Goal: Check status: Check status

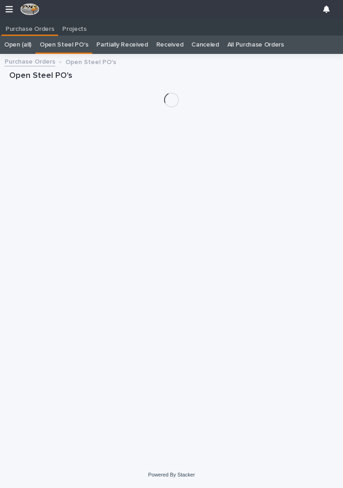
scroll to position [0, 0]
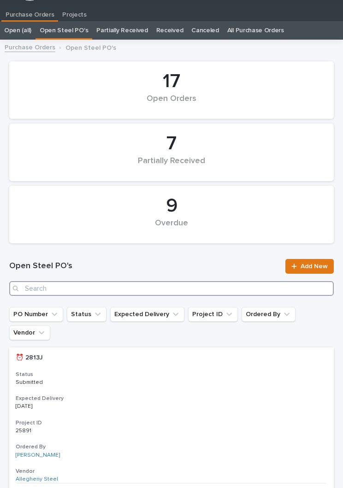
click at [194, 295] on input "Search" at bounding box center [171, 288] width 324 height 15
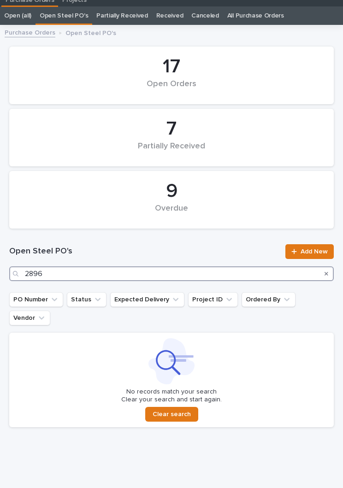
scroll to position [29, 0]
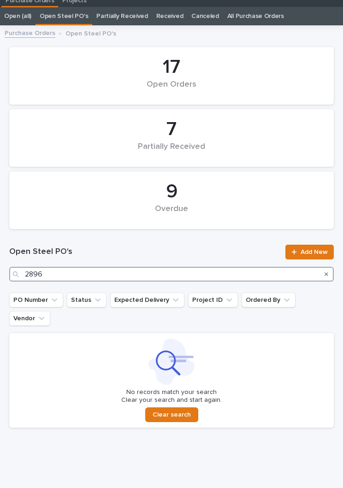
click at [269, 276] on input "2896" at bounding box center [171, 274] width 324 height 15
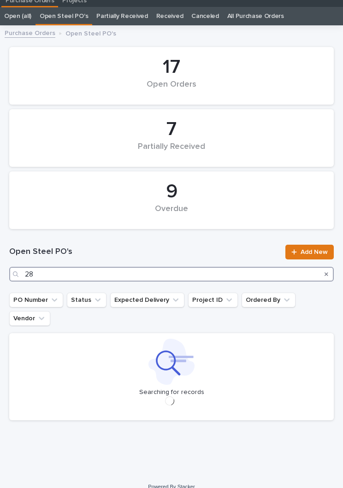
type input "2"
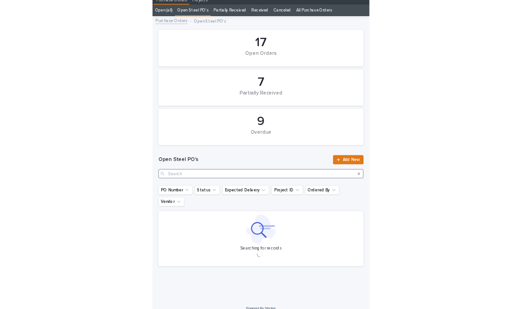
scroll to position [21, 0]
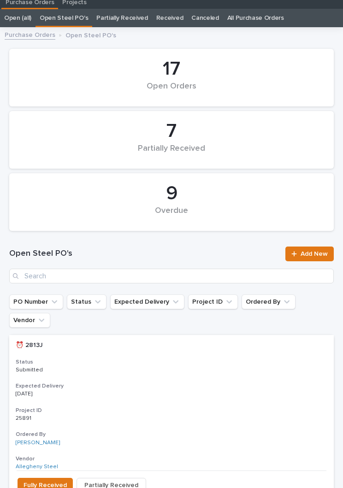
scroll to position [35, 0]
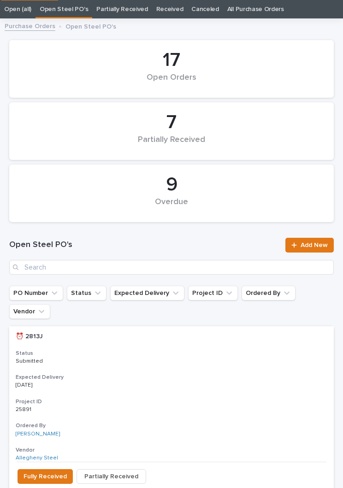
click at [192, 252] on div "Open Steel PO's Add New" at bounding box center [171, 256] width 324 height 37
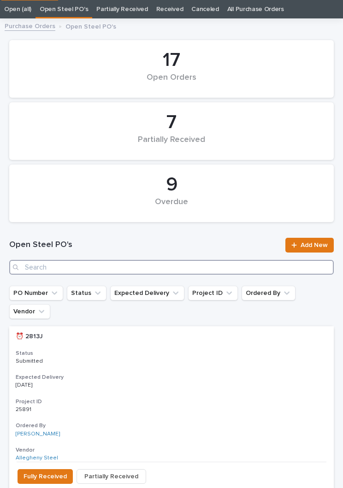
click at [199, 272] on input "Search" at bounding box center [171, 267] width 324 height 15
type input "2863"
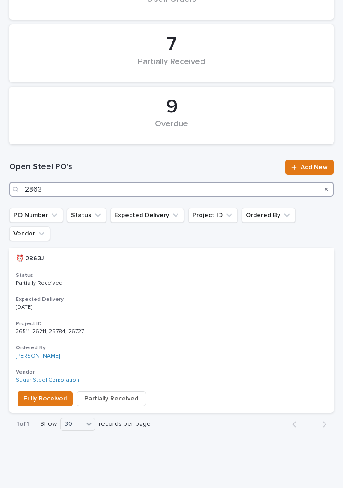
scroll to position [113, 0]
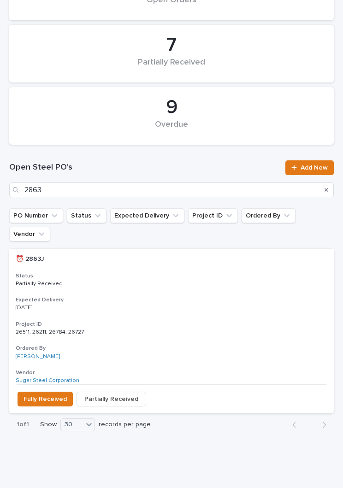
click at [196, 273] on div "⏰ 2863J ⏰ 2863J Status Partially Received Expected Delivery 09/03/2025 Project …" at bounding box center [171, 316] width 324 height 135
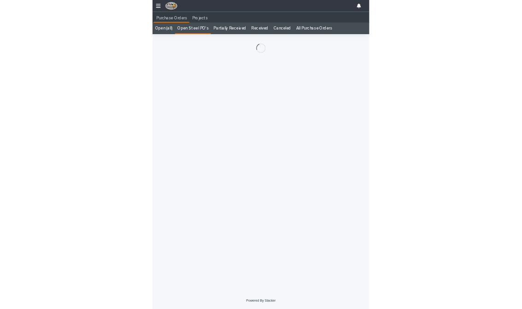
scroll to position [14, 0]
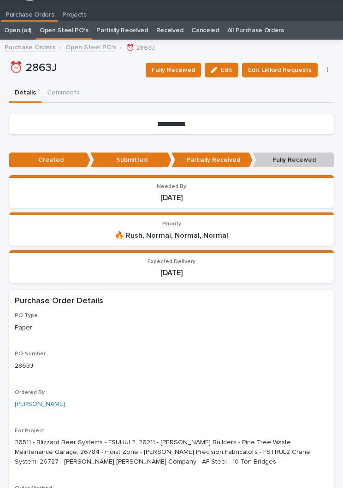
click at [181, 76] on button "Fully Received" at bounding box center [173, 70] width 55 height 15
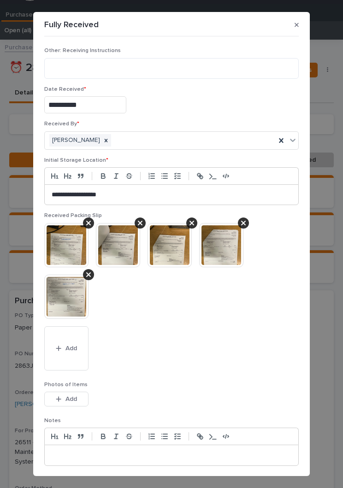
click at [74, 342] on button "Add" at bounding box center [66, 348] width 44 height 44
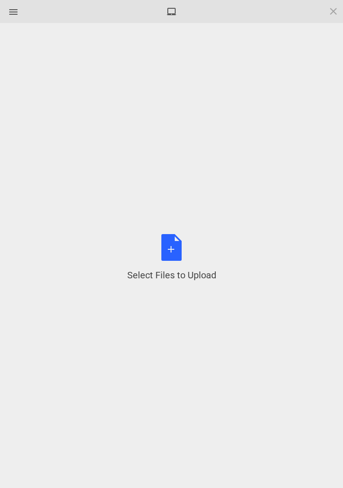
click at [181, 255] on div "Select Files to Upload or Drag and Drop, Copy and Paste Files" at bounding box center [171, 257] width 89 height 47
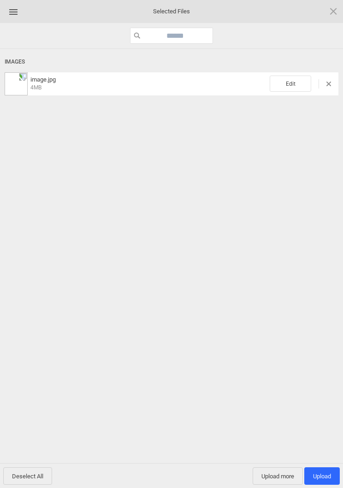
click at [293, 82] on span "Edit" at bounding box center [289, 84] width 41 height 16
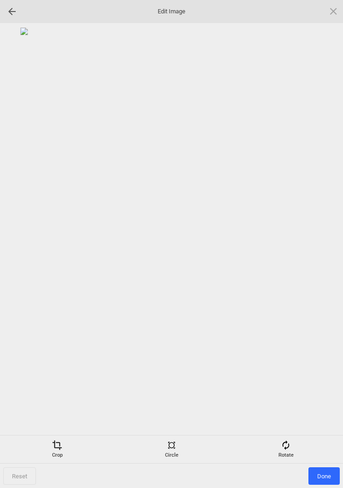
click at [292, 452] on div "Rotate" at bounding box center [286, 449] width 110 height 18
click at [323, 237] on div at bounding box center [321, 244] width 23 height 23
click at [317, 244] on div at bounding box center [321, 244] width 23 height 23
click at [318, 240] on div at bounding box center [321, 244] width 23 height 23
click at [317, 240] on div at bounding box center [321, 244] width 23 height 23
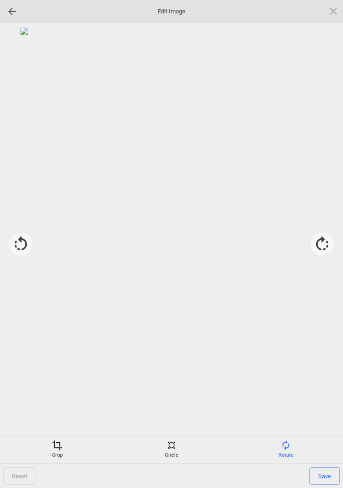
click at [58, 449] on span at bounding box center [57, 445] width 10 height 10
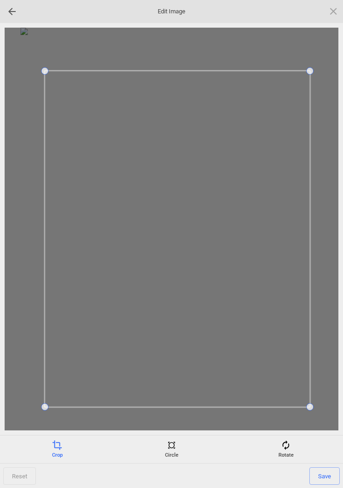
click at [330, 474] on span "Save" at bounding box center [324, 476] width 30 height 18
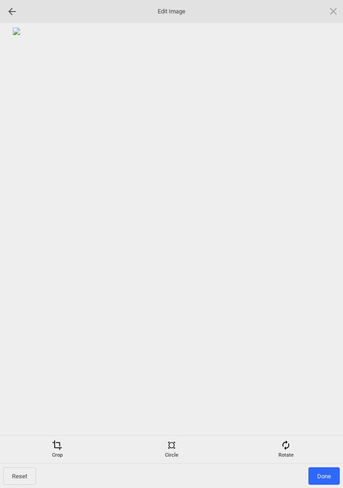
click at [321, 467] on span "Done" at bounding box center [323, 476] width 31 height 18
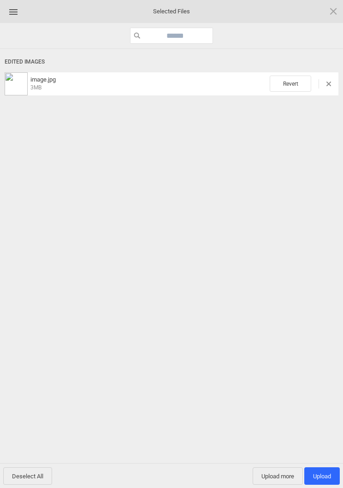
click at [332, 475] on span "Upload 1" at bounding box center [321, 476] width 35 height 18
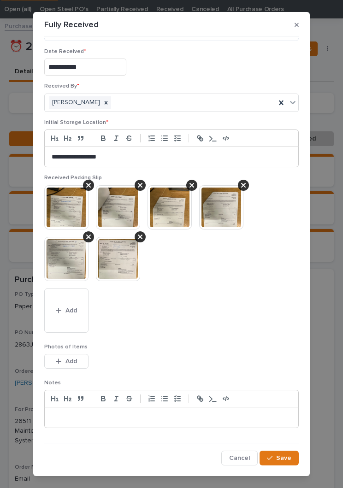
scroll to position [37, 0]
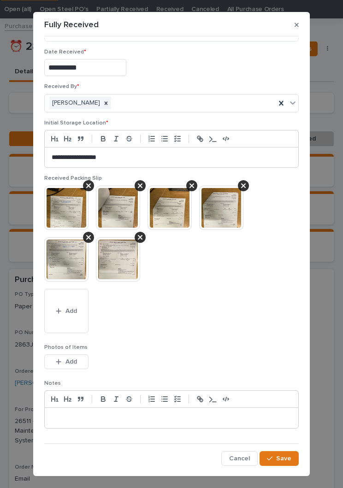
click at [285, 459] on span "Save" at bounding box center [283, 458] width 15 height 8
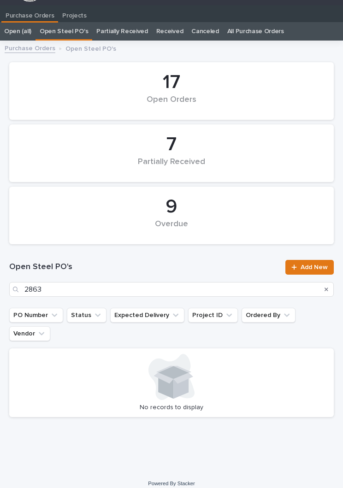
scroll to position [14, 0]
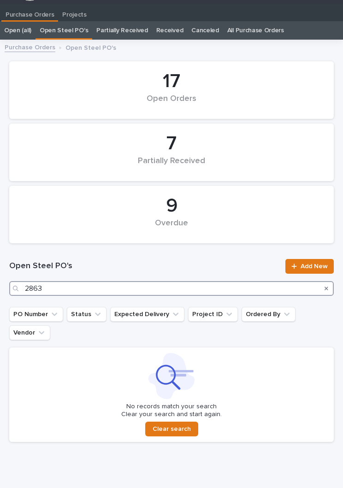
click at [214, 282] on input "2863" at bounding box center [171, 288] width 324 height 15
click at [270, 286] on input "2863" at bounding box center [171, 288] width 324 height 15
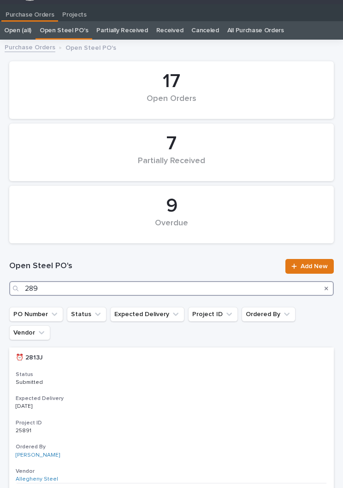
type input "2898"
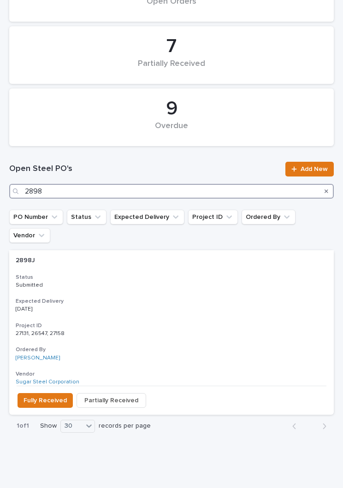
scroll to position [110, 0]
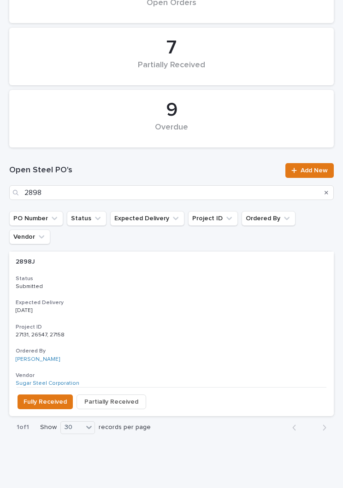
click at [175, 307] on p "[DATE]" at bounding box center [171, 310] width 311 height 6
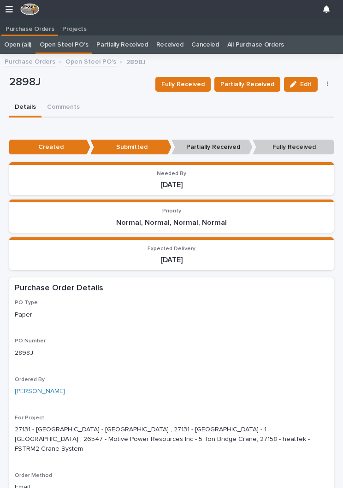
click at [257, 82] on span "Partially Received" at bounding box center [247, 84] width 54 height 11
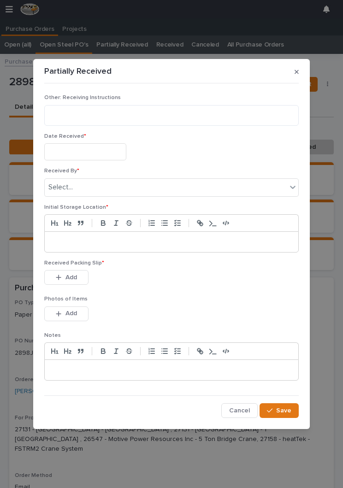
click at [96, 145] on input "text" at bounding box center [85, 151] width 82 height 17
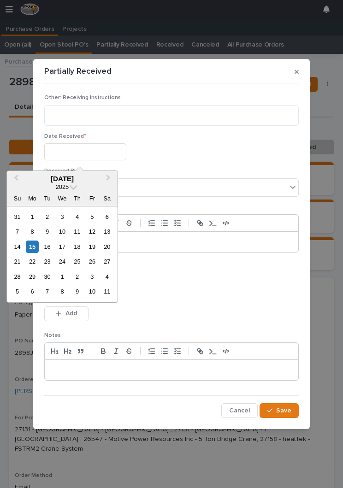
click at [36, 247] on div "15" at bounding box center [32, 246] width 12 height 12
type input "**********"
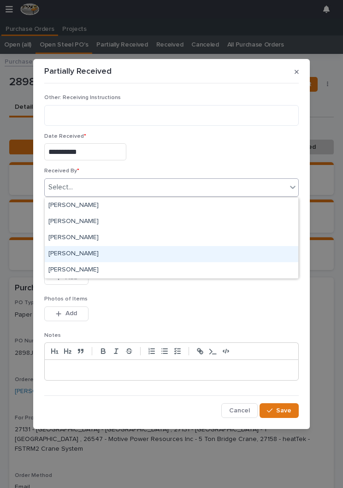
click at [112, 253] on div "[PERSON_NAME]" at bounding box center [171, 254] width 253 height 16
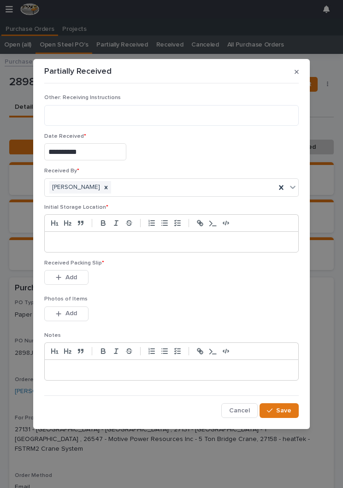
click at [187, 237] on div at bounding box center [171, 242] width 253 height 20
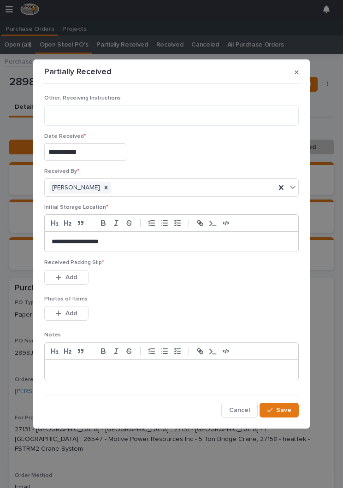
click at [203, 293] on div "Received Packing Slip * This file cannot be opened Download File Add" at bounding box center [171, 277] width 254 height 36
click at [203, 296] on p "Photos of Items" at bounding box center [171, 299] width 254 height 6
click at [69, 274] on span "Add" at bounding box center [71, 277] width 12 height 8
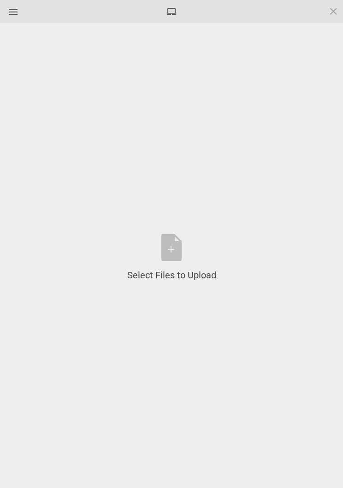
click at [179, 259] on div "Select Files to Upload or Drag and Drop, Copy and Paste Files" at bounding box center [171, 257] width 89 height 47
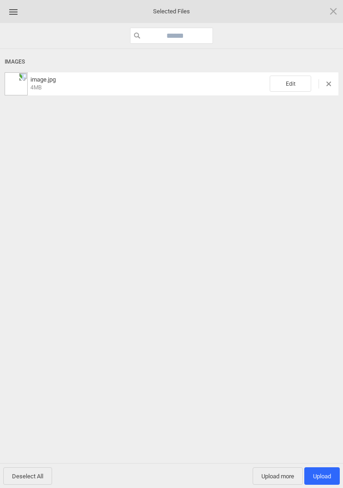
click at [298, 83] on span "Edit" at bounding box center [289, 84] width 41 height 16
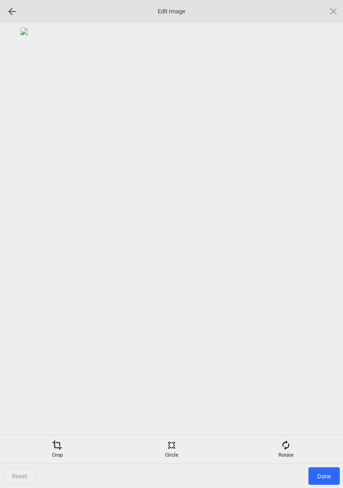
click at [292, 452] on div "Rotate" at bounding box center [286, 449] width 110 height 18
click at [312, 243] on div at bounding box center [321, 244] width 23 height 23
click at [312, 242] on div at bounding box center [321, 244] width 23 height 23
click at [319, 245] on div at bounding box center [321, 244] width 23 height 23
click at [322, 243] on div at bounding box center [321, 244] width 23 height 23
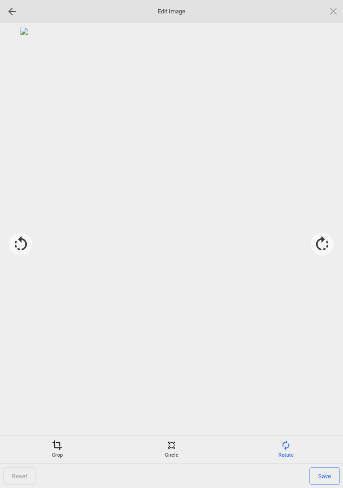
click at [322, 244] on div at bounding box center [321, 244] width 23 height 23
click at [324, 242] on div at bounding box center [321, 244] width 23 height 23
click at [323, 242] on div at bounding box center [321, 244] width 23 height 23
click at [324, 239] on div at bounding box center [321, 244] width 23 height 23
click at [59, 452] on div "Crop" at bounding box center [57, 449] width 110 height 18
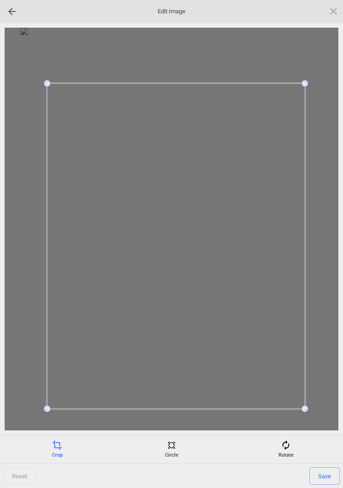
click at [322, 468] on span "Save" at bounding box center [324, 476] width 30 height 18
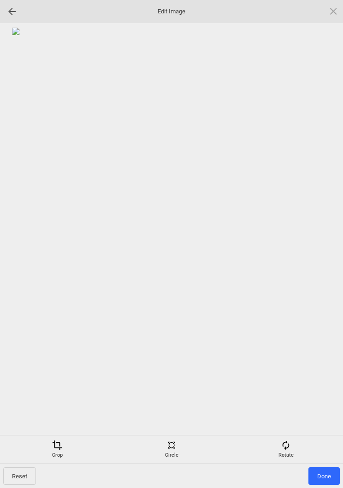
click at [325, 476] on span "Done" at bounding box center [323, 476] width 31 height 18
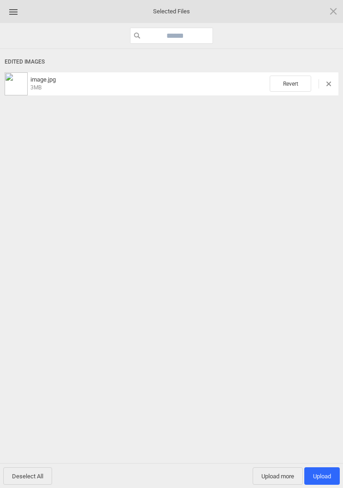
click at [272, 476] on span "Upload more" at bounding box center [277, 476] width 50 height 18
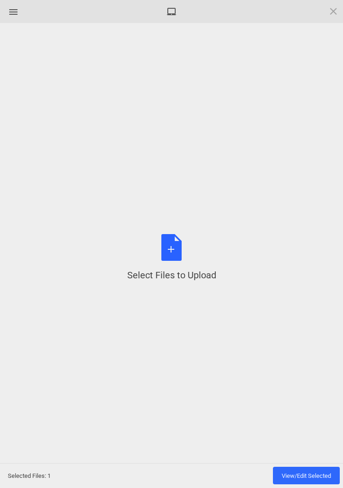
click at [180, 248] on div "Select Files to Upload or Drag and Drop, Copy and Paste Files" at bounding box center [171, 257] width 89 height 47
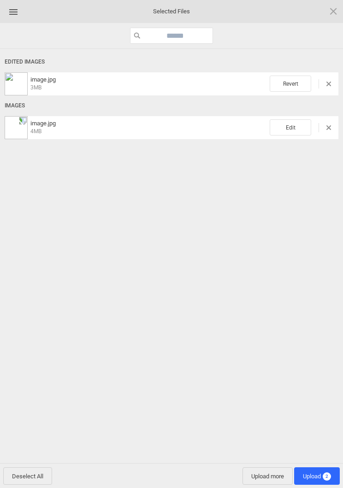
click at [297, 126] on span "Edit" at bounding box center [289, 127] width 41 height 16
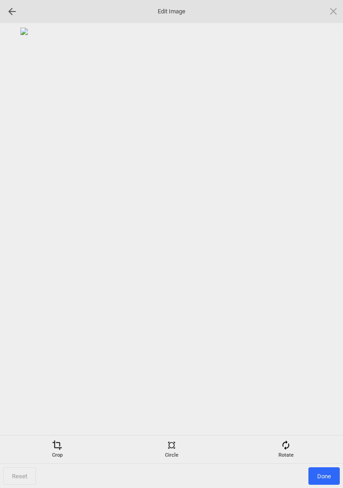
click at [291, 453] on div "Rotate" at bounding box center [286, 449] width 110 height 18
click at [324, 246] on div at bounding box center [321, 244] width 23 height 23
click at [324, 245] on div at bounding box center [321, 244] width 23 height 23
click at [326, 244] on div at bounding box center [321, 244] width 23 height 23
click at [324, 234] on div at bounding box center [321, 244] width 23 height 23
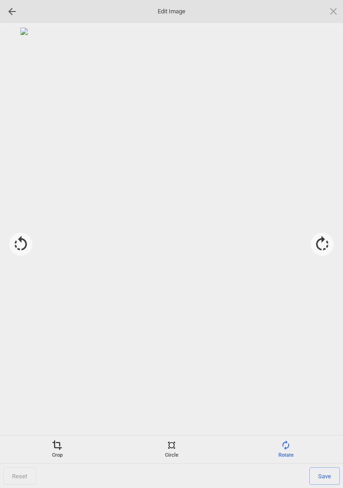
click at [60, 454] on div "Crop" at bounding box center [57, 449] width 110 height 18
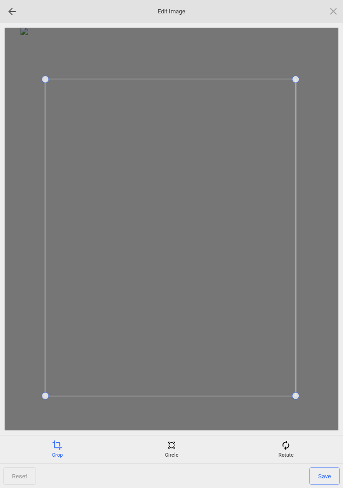
click at [323, 473] on span "Save" at bounding box center [324, 476] width 30 height 18
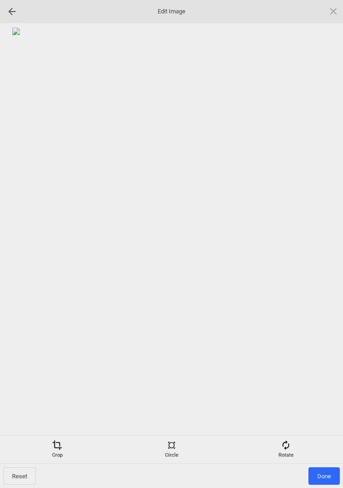
click at [323, 476] on span "Done" at bounding box center [323, 476] width 31 height 18
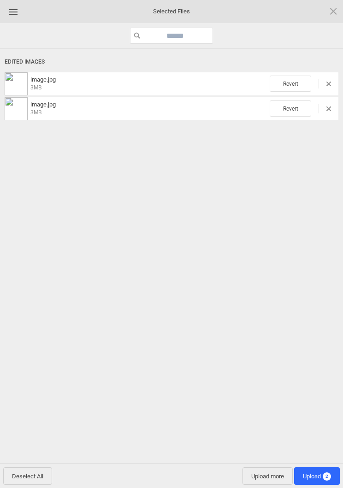
click at [319, 476] on span "Upload 2" at bounding box center [317, 476] width 28 height 7
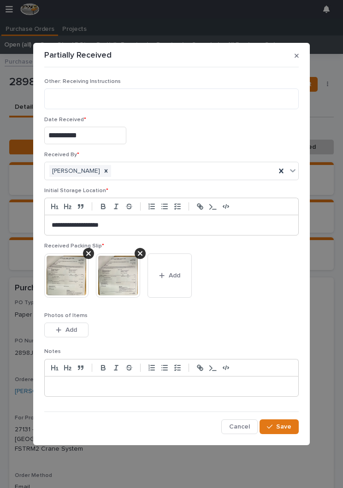
click at [289, 423] on span "Save" at bounding box center [283, 426] width 15 height 8
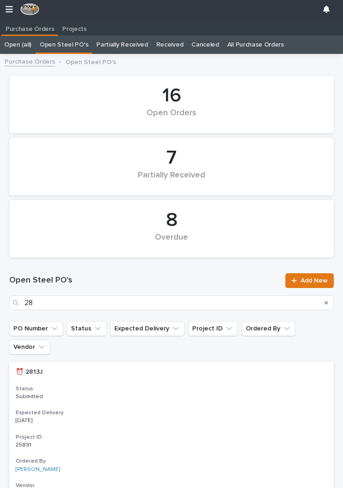
scroll to position [0, 0]
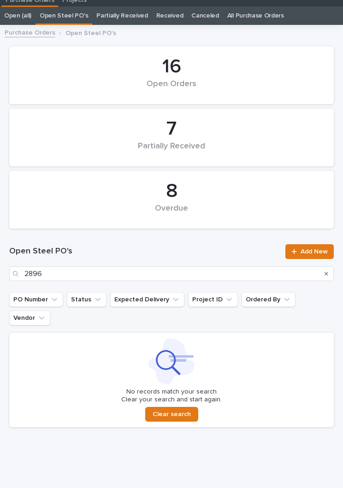
scroll to position [29, 0]
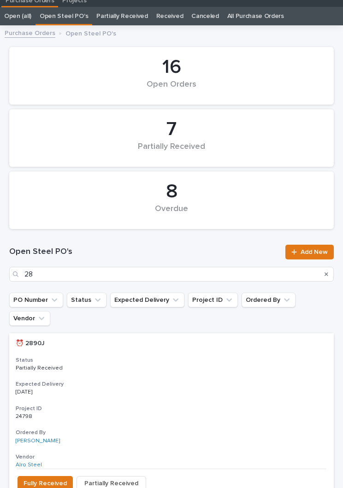
type input "2"
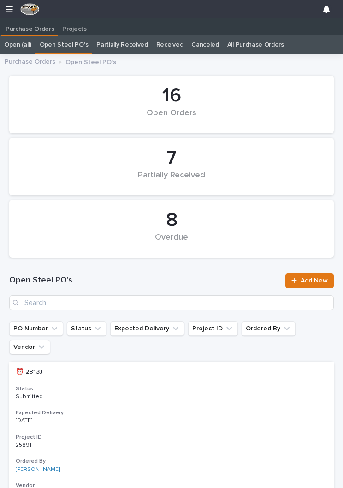
scroll to position [0, 0]
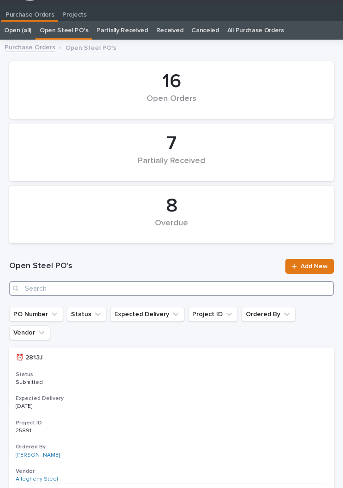
click at [239, 281] on input "Search" at bounding box center [171, 288] width 324 height 15
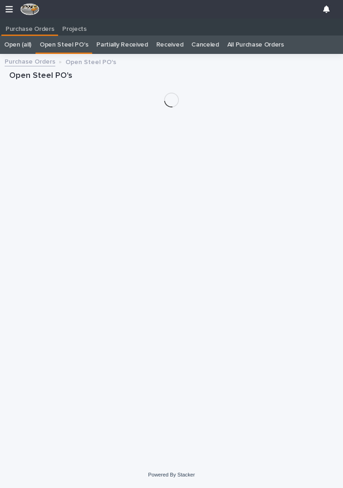
scroll to position [14, 0]
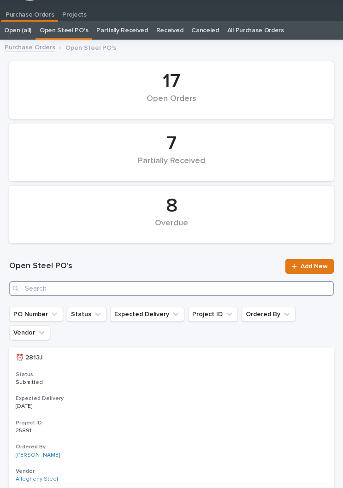
click at [171, 289] on input "Search" at bounding box center [171, 288] width 324 height 15
type input "2896"
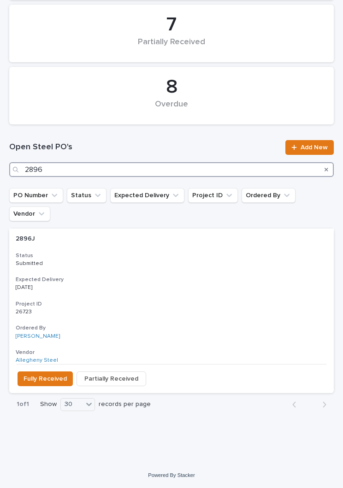
scroll to position [113, 0]
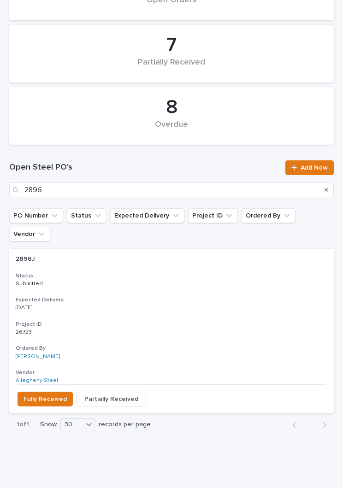
click at [171, 275] on div "2896J 2896J Status Submitted Expected Delivery [DATE] Project ID 26723 26723 Or…" at bounding box center [171, 316] width 324 height 135
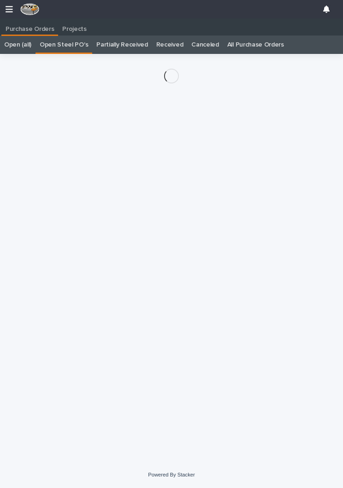
scroll to position [14, 0]
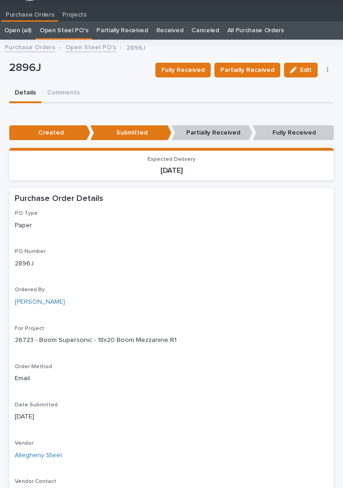
click at [192, 71] on span "Fully Received" at bounding box center [182, 69] width 43 height 11
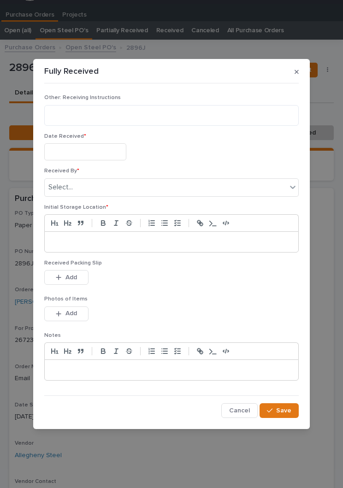
click at [97, 149] on input "text" at bounding box center [85, 151] width 82 height 17
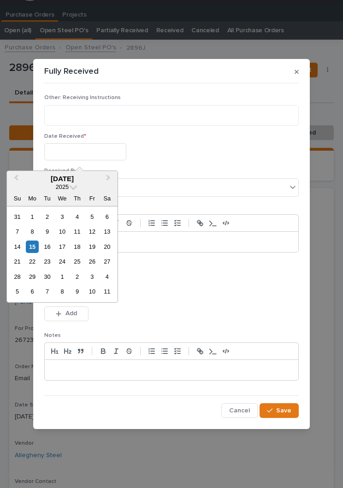
click at [37, 244] on div "15" at bounding box center [32, 246] width 12 height 12
type input "**********"
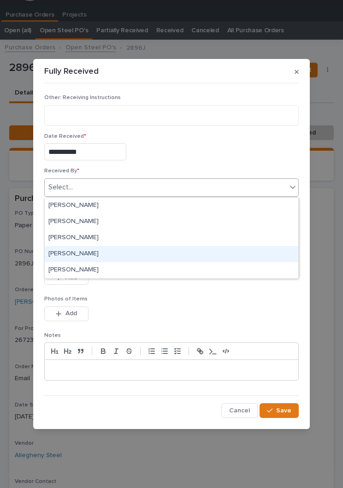
click at [105, 252] on div "[PERSON_NAME]" at bounding box center [171, 254] width 253 height 16
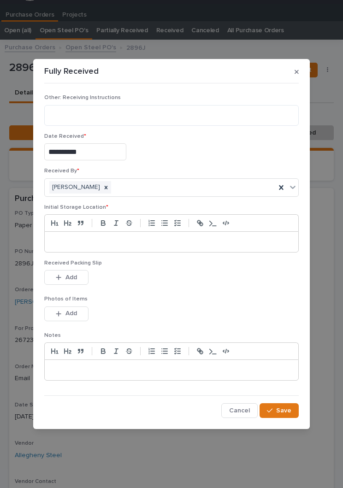
click at [167, 239] on p at bounding box center [171, 241] width 239 height 9
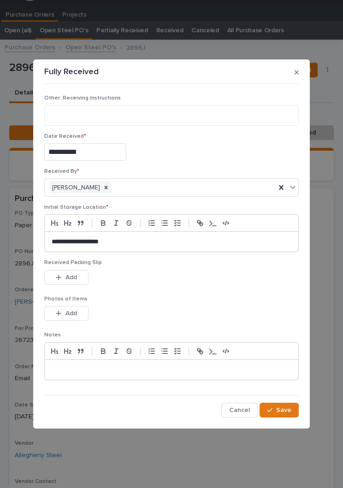
click at [198, 290] on div "Received Packing Slip This file cannot be opened Download File Add" at bounding box center [171, 277] width 254 height 36
click at [78, 274] on button "Add" at bounding box center [66, 277] width 44 height 15
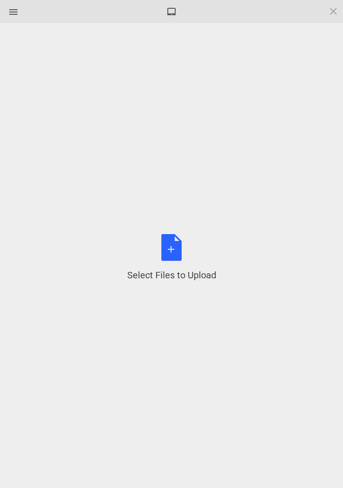
click at [174, 254] on div "Select Files to Upload or Drag and Drop, Copy and Paste Files" at bounding box center [171, 257] width 89 height 47
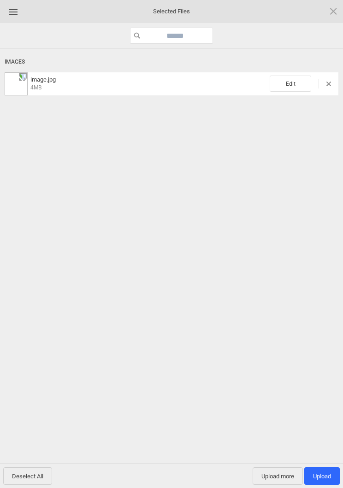
click at [295, 86] on span "Edit" at bounding box center [289, 84] width 41 height 16
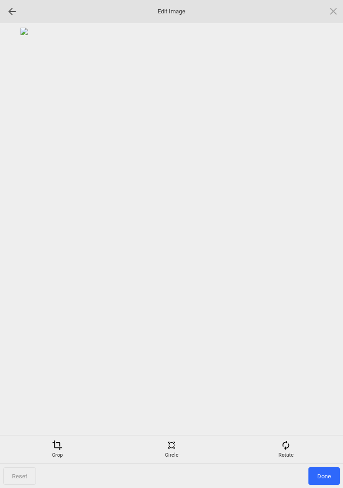
click at [296, 451] on div "Rotate" at bounding box center [286, 449] width 110 height 18
click at [327, 241] on div at bounding box center [321, 244] width 23 height 23
click at [326, 241] on div at bounding box center [321, 244] width 23 height 23
click at [325, 246] on div at bounding box center [321, 244] width 23 height 23
click at [320, 245] on div at bounding box center [321, 244] width 23 height 23
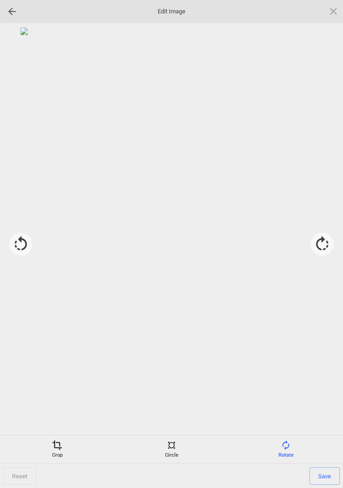
click at [63, 451] on div "Crop" at bounding box center [57, 449] width 110 height 18
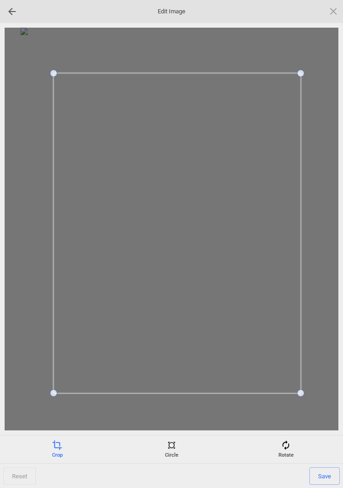
click at [324, 478] on span "Save" at bounding box center [324, 476] width 30 height 18
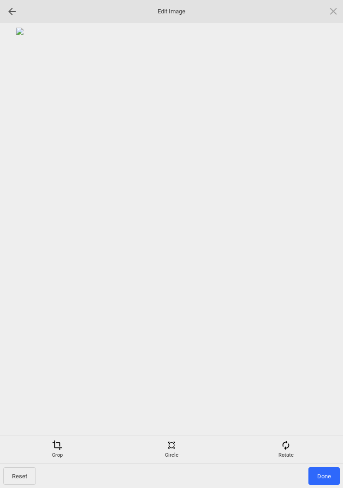
click at [327, 477] on span "Done" at bounding box center [323, 476] width 31 height 18
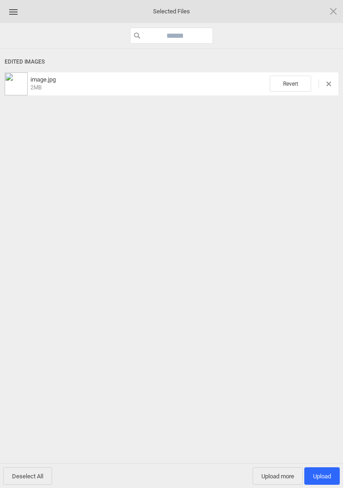
click at [324, 468] on span "Upload 1" at bounding box center [321, 476] width 35 height 18
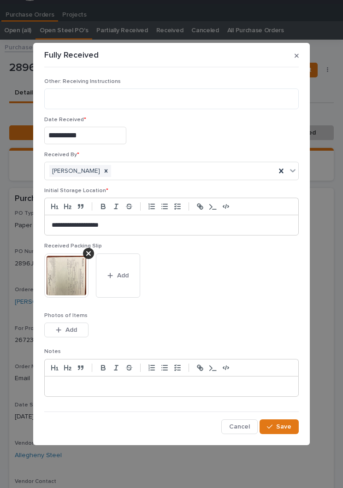
click at [285, 423] on span "Save" at bounding box center [283, 426] width 15 height 8
